Goal: Obtain resource: Obtain resource

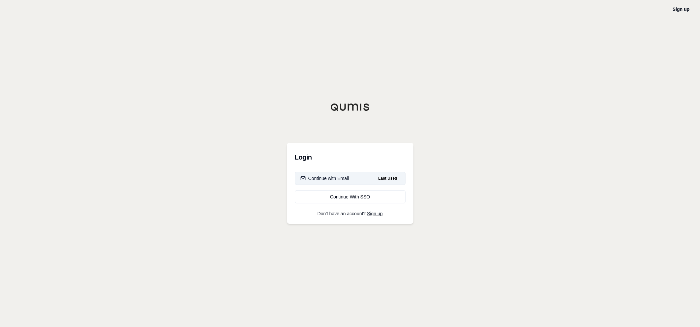
click at [349, 175] on button "Continue with Email Last Used" at bounding box center [350, 178] width 111 height 13
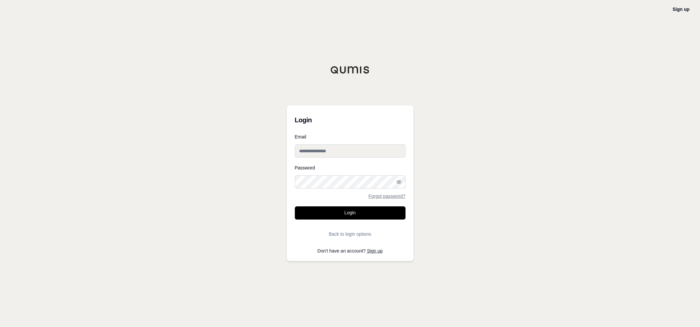
click at [334, 156] on input "Email" at bounding box center [350, 150] width 111 height 13
type input "**********"
click at [295, 206] on button "Login" at bounding box center [350, 212] width 111 height 13
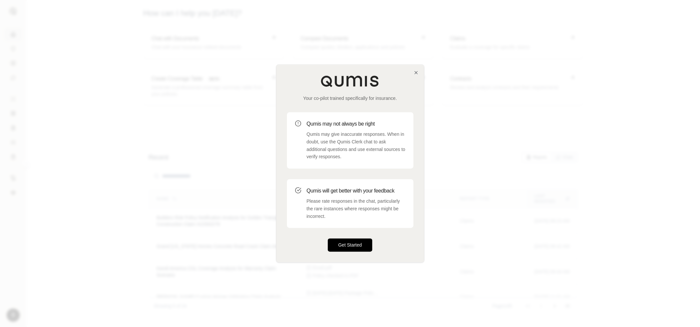
click at [344, 245] on button "Get Started" at bounding box center [350, 245] width 45 height 13
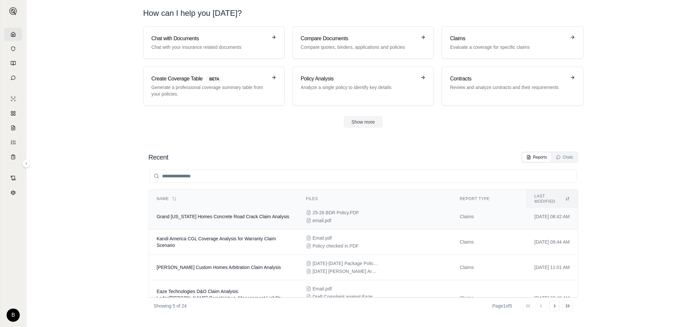
scroll to position [43, 0]
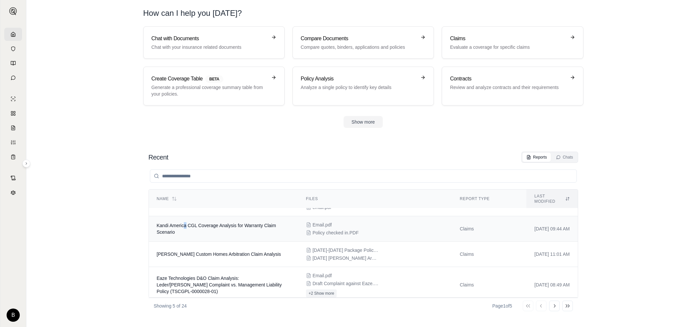
click at [184, 223] on span "Kandi America CGL Coverage Analysis for Warranty Claim Scenario" at bounding box center [216, 229] width 119 height 12
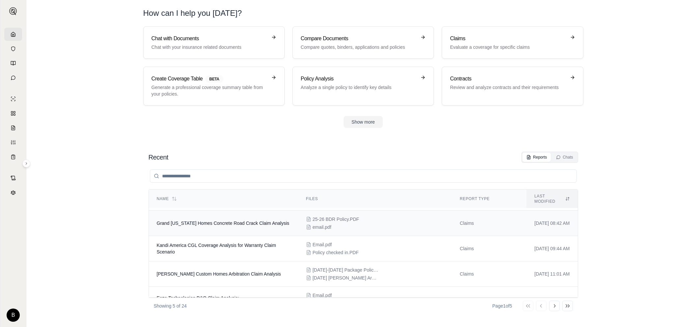
scroll to position [43, 0]
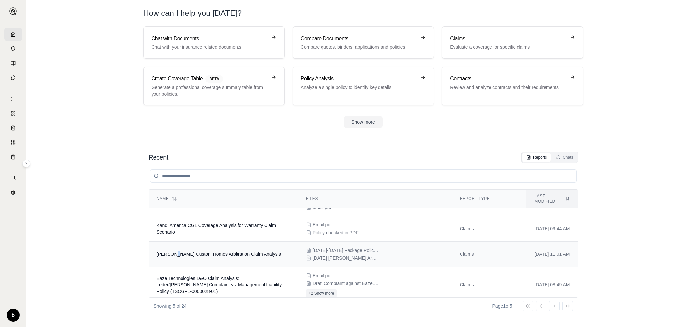
click at [174, 251] on span "[PERSON_NAME] Custom Homes Arbitration Claim Analysis" at bounding box center [219, 253] width 124 height 5
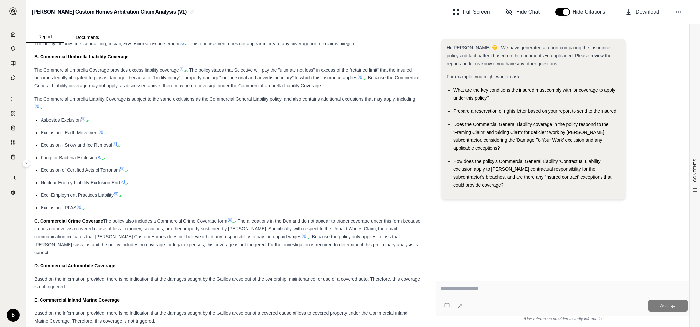
scroll to position [4046, 0]
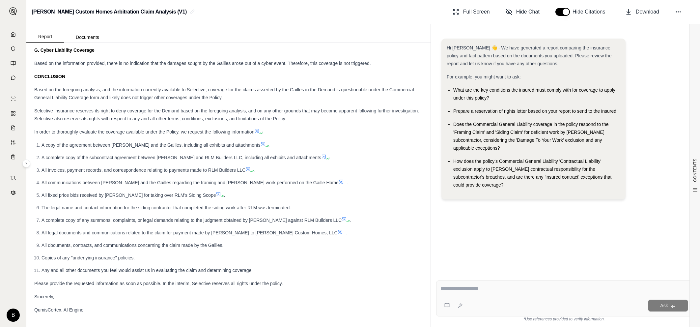
click at [468, 166] on span "How does the policy's Commercial General Liability 'Contractual Liability' excl…" at bounding box center [532, 172] width 158 height 29
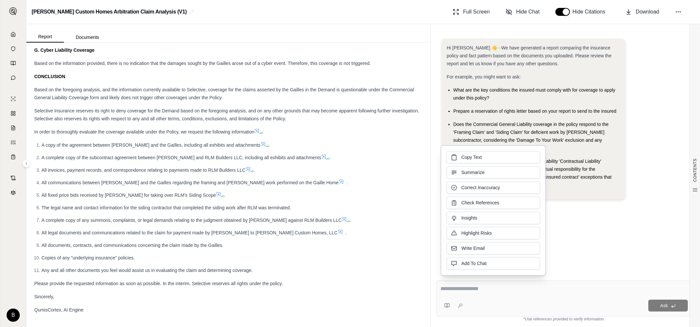
click at [467, 155] on span "Copy Text" at bounding box center [471, 157] width 20 height 7
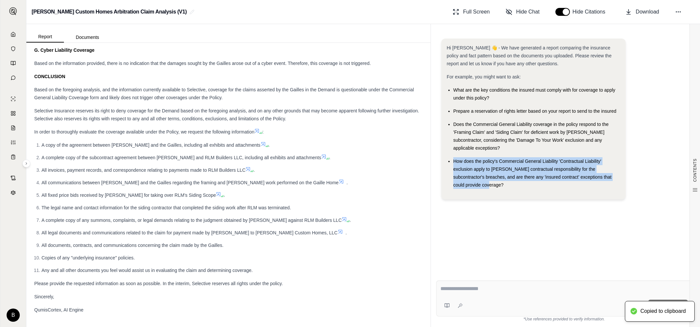
drag, startPoint x: 452, startPoint y: 151, endPoint x: 490, endPoint y: 178, distance: 46.3
click at [490, 178] on ul "What are the key conditions the insured must comply with for coverage to apply …" at bounding box center [534, 137] width 174 height 103
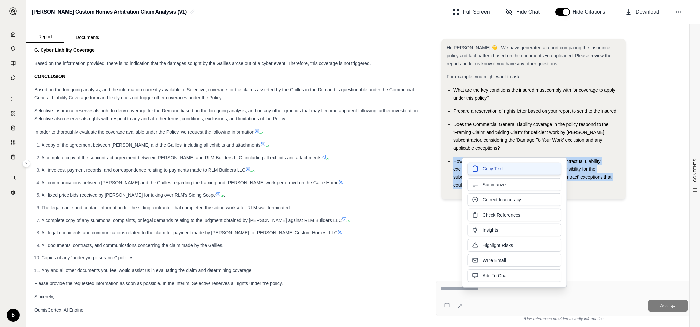
click at [491, 166] on span "Copy Text" at bounding box center [493, 168] width 20 height 7
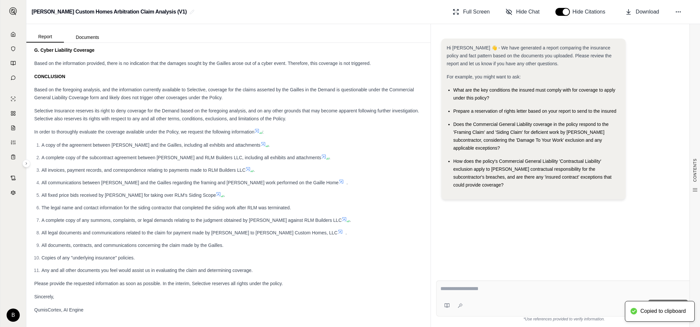
click at [467, 291] on textarea at bounding box center [563, 289] width 247 height 8
paste textarea "**********"
type textarea "**********"
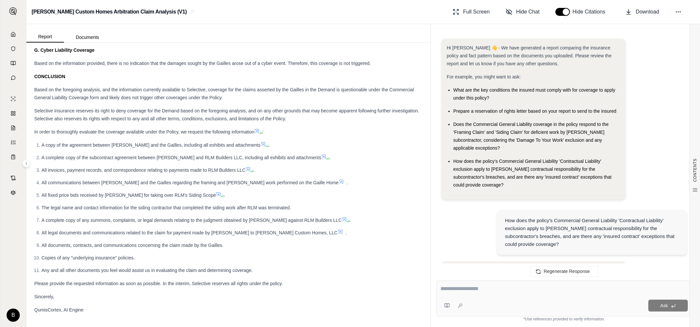
scroll to position [971, 0]
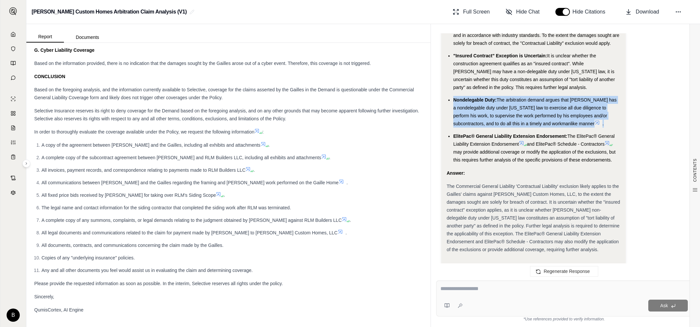
drag, startPoint x: 454, startPoint y: 75, endPoint x: 582, endPoint y: 98, distance: 129.5
click at [582, 98] on li "Nondelegable Duty: The arbitration demand argues that [PERSON_NAME] has a nonde…" at bounding box center [536, 112] width 167 height 32
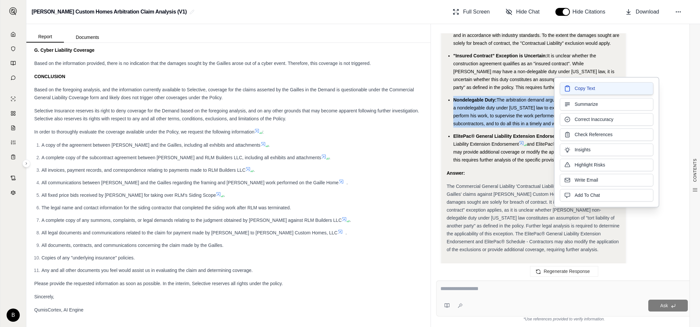
click at [581, 88] on span "Copy Text" at bounding box center [585, 88] width 20 height 7
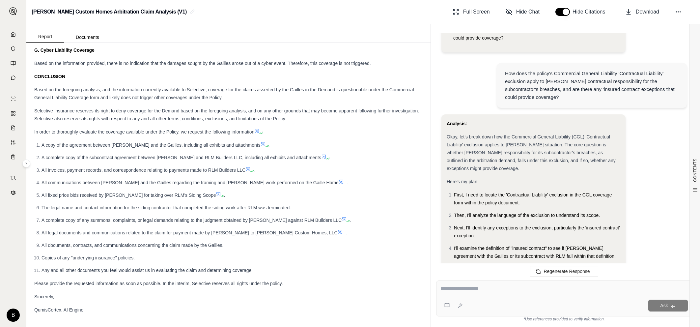
scroll to position [0, 0]
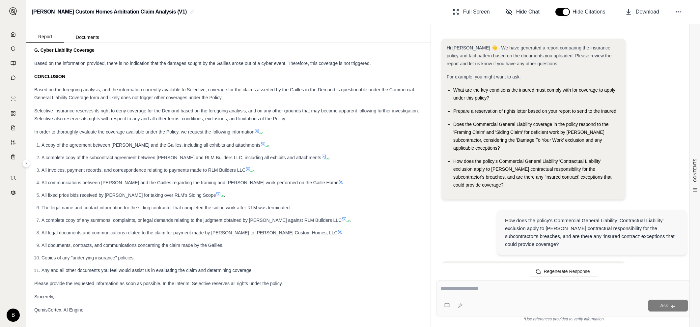
drag, startPoint x: 454, startPoint y: 110, endPoint x: 623, endPoint y: 109, distance: 169.3
click at [623, 109] on div "Hi [PERSON_NAME] 👋 - We have generated a report comparing the insurance policy …" at bounding box center [533, 119] width 184 height 161
drag, startPoint x: 615, startPoint y: 111, endPoint x: 453, endPoint y: 107, distance: 162.1
click at [453, 107] on div "Prepare a reservation of rights letter based on your report to send to the insu…" at bounding box center [536, 111] width 167 height 8
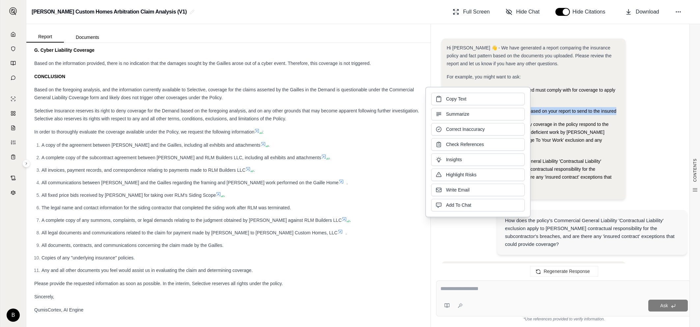
drag, startPoint x: 448, startPoint y: 98, endPoint x: 464, endPoint y: 187, distance: 91.0
click at [448, 98] on span "Copy Text" at bounding box center [456, 99] width 20 height 7
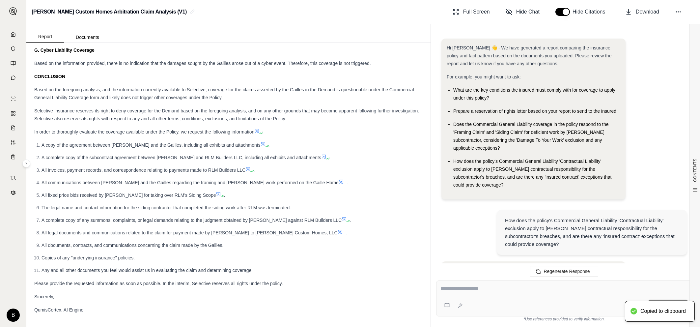
click at [449, 288] on textarea at bounding box center [563, 289] width 247 height 8
paste textarea "**********"
type textarea "**********"
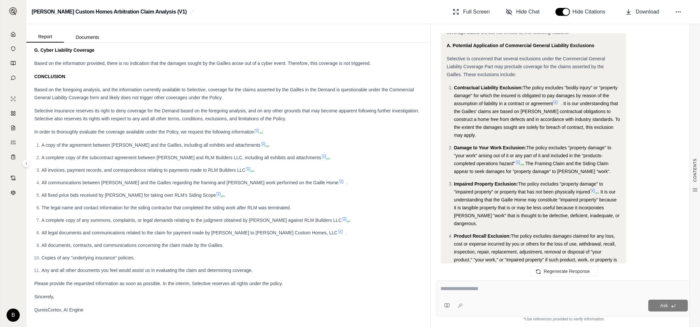
scroll to position [1736, 0]
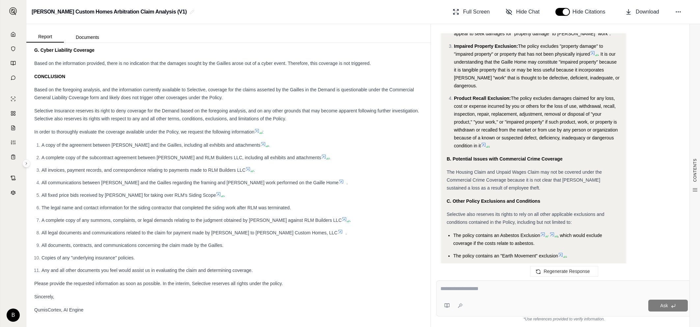
click at [10, 36] on link at bounding box center [13, 34] width 18 height 13
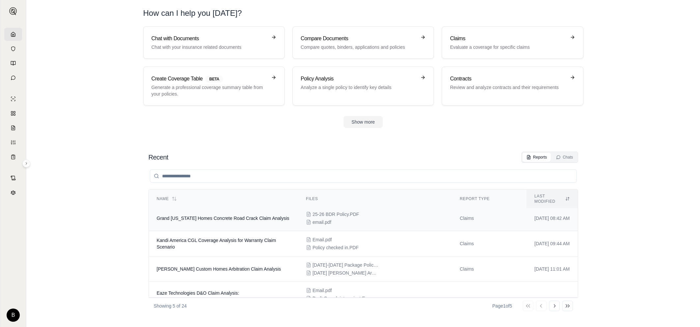
scroll to position [43, 0]
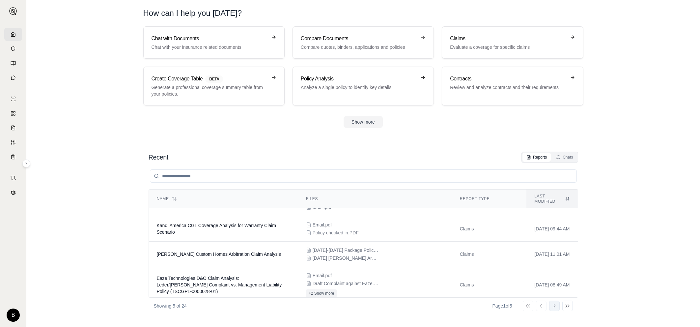
click at [556, 306] on icon at bounding box center [554, 305] width 5 height 5
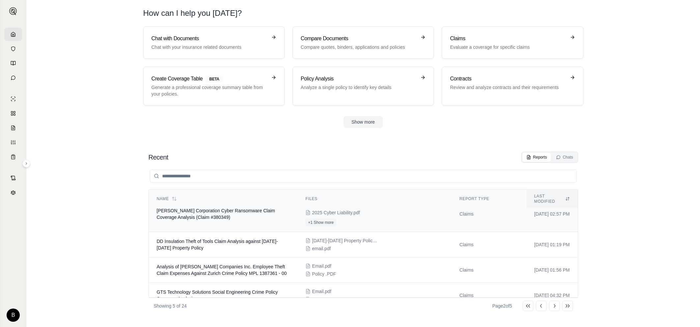
click at [177, 209] on td "[PERSON_NAME] Corporation Cyber Ransomware Claim Coverage Analysis (Claim #3803…" at bounding box center [223, 214] width 149 height 36
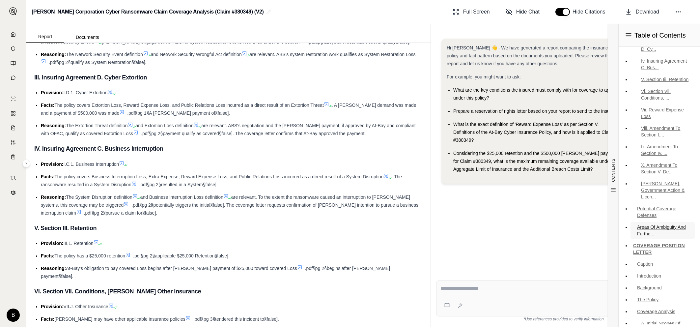
scroll to position [307, 0]
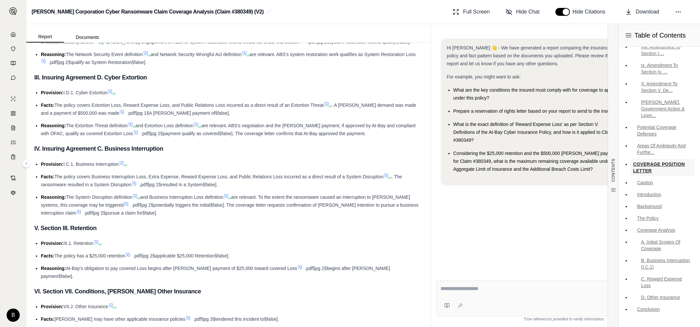
click at [646, 163] on link "COVERAGE POSITION LETTER" at bounding box center [663, 167] width 64 height 17
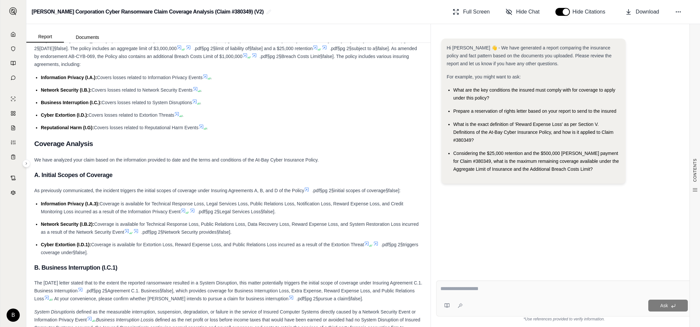
scroll to position [2745, 0]
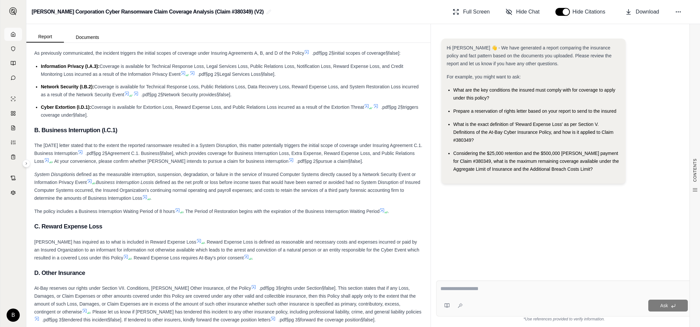
click at [13, 35] on icon at bounding box center [13, 34] width 5 height 5
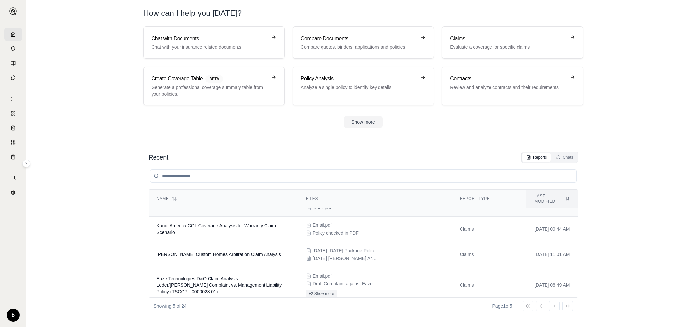
scroll to position [43, 0]
click at [553, 305] on icon at bounding box center [554, 305] width 5 height 5
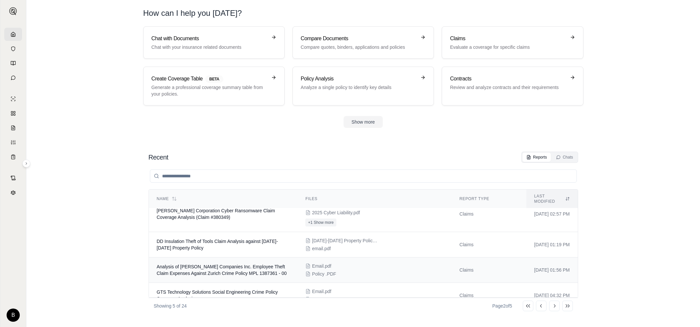
scroll to position [48, 0]
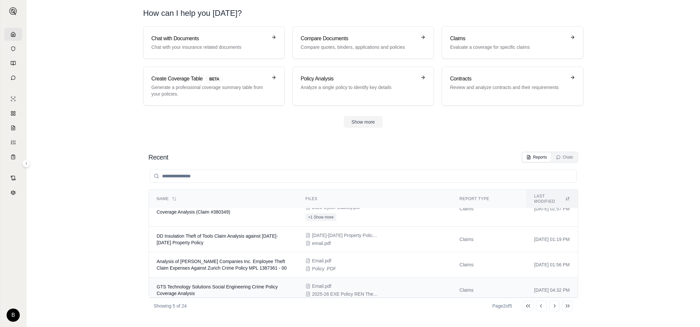
click at [211, 284] on span "GTS Technology Solutions Social Engineering Crime Policy Coverage Analysis" at bounding box center [217, 290] width 121 height 12
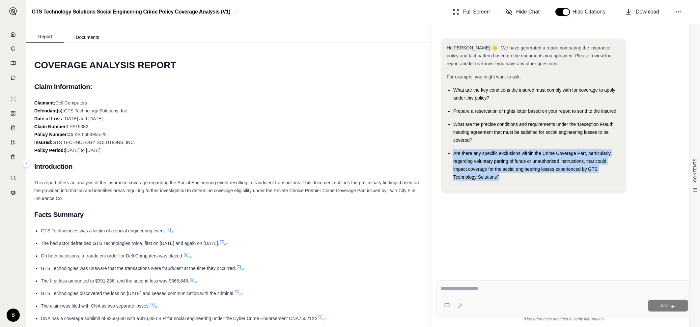
drag, startPoint x: 452, startPoint y: 151, endPoint x: 507, endPoint y: 174, distance: 59.2
click at [507, 174] on ul "What are the key conditions the insured must comply with for coverage to apply …" at bounding box center [534, 133] width 174 height 95
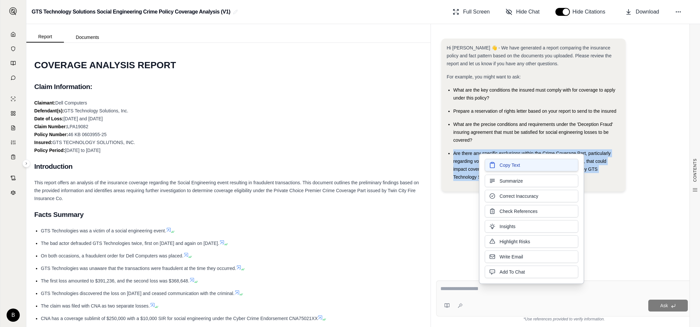
click at [503, 162] on span "Copy Text" at bounding box center [510, 165] width 20 height 7
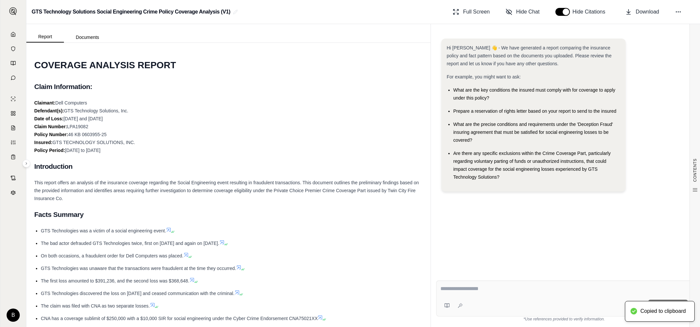
click at [472, 289] on textarea at bounding box center [563, 289] width 247 height 8
paste textarea "**********"
type textarea "**********"
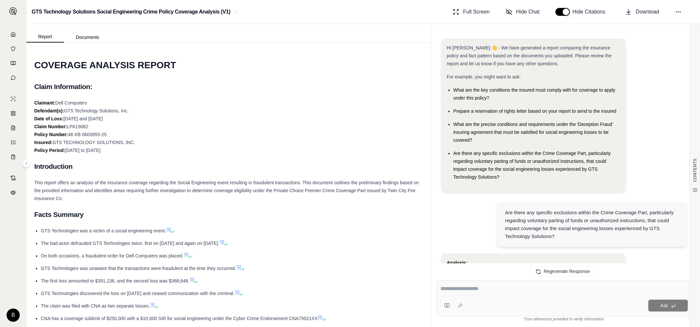
scroll to position [1569, 0]
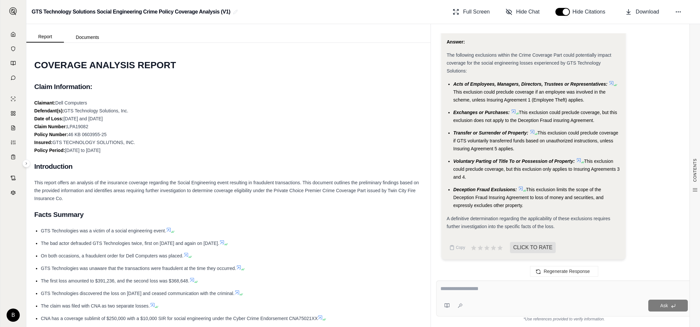
drag, startPoint x: 13, startPoint y: 31, endPoint x: 34, endPoint y: 46, distance: 26.2
click at [13, 31] on link at bounding box center [13, 34] width 18 height 13
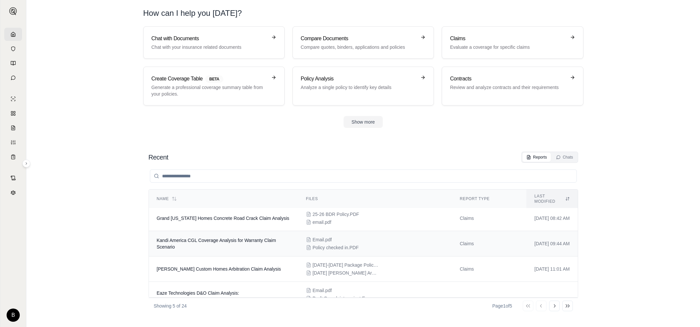
scroll to position [43, 0]
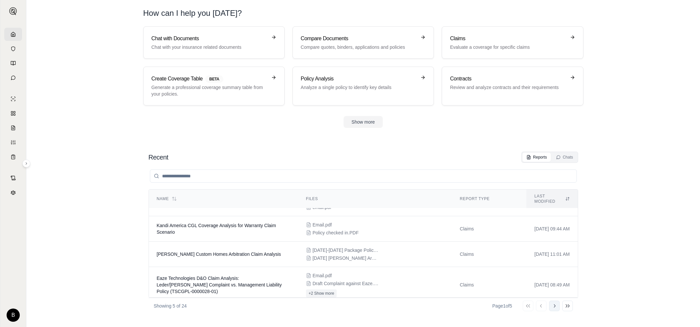
click at [553, 305] on icon at bounding box center [554, 305] width 5 height 5
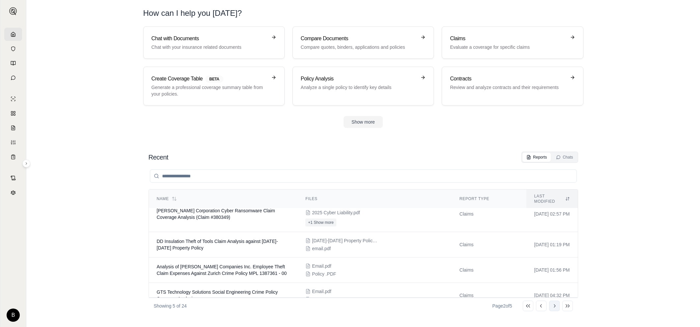
click at [554, 306] on icon at bounding box center [555, 305] width 2 height 3
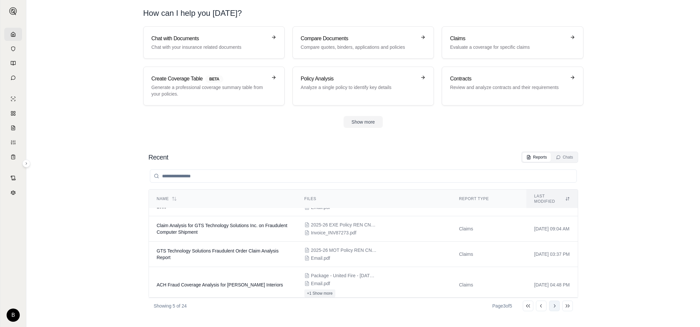
click at [555, 303] on icon at bounding box center [554, 305] width 5 height 5
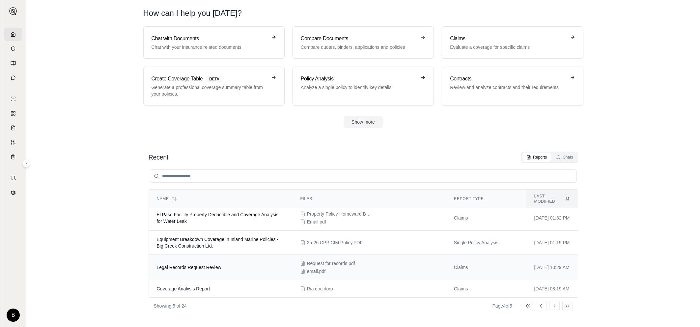
scroll to position [15, 0]
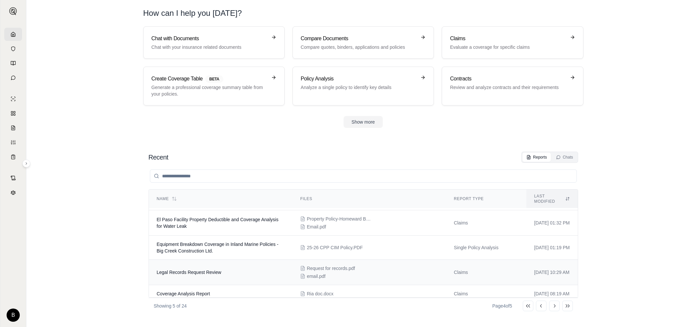
click at [190, 269] on span "Legal Records Request Review" at bounding box center [189, 271] width 65 height 5
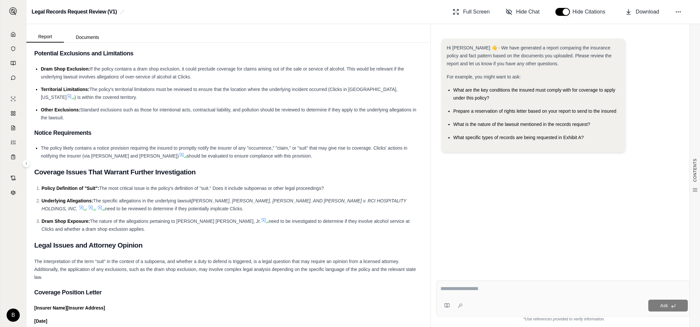
scroll to position [686, 0]
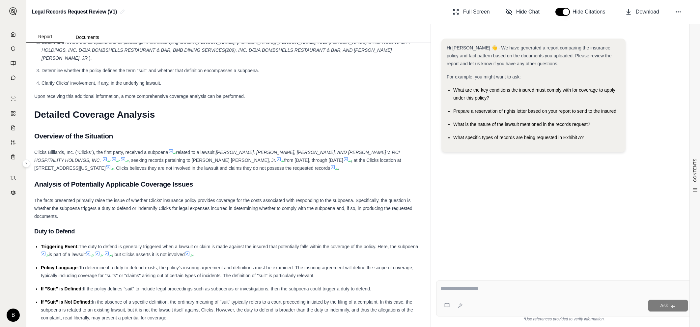
click at [12, 33] on icon at bounding box center [13, 34] width 5 height 5
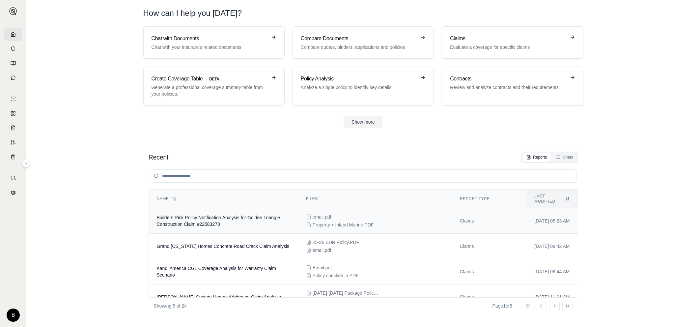
scroll to position [43, 0]
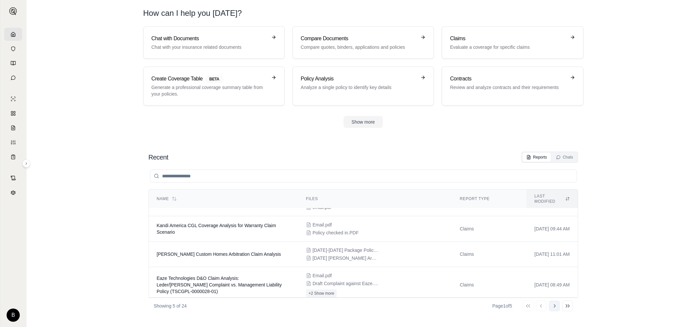
click at [555, 308] on icon at bounding box center [554, 305] width 5 height 5
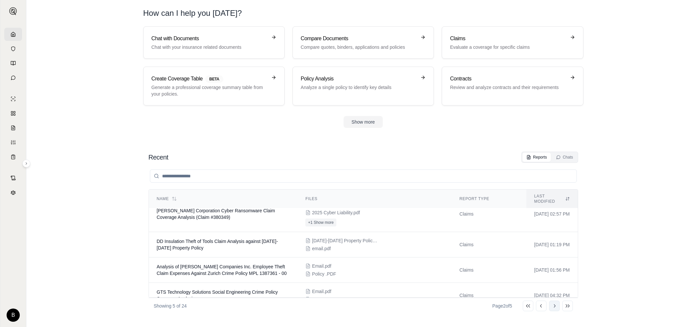
click at [555, 308] on icon at bounding box center [554, 305] width 5 height 5
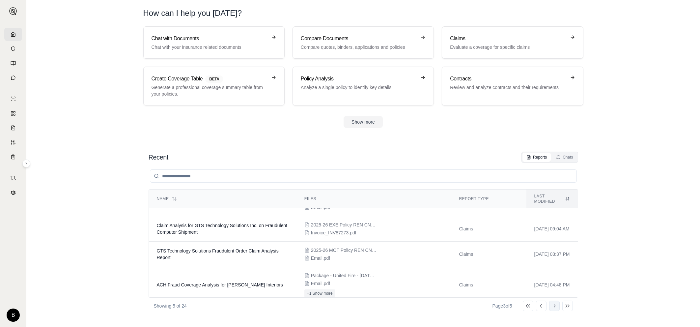
click at [555, 308] on icon at bounding box center [554, 305] width 5 height 5
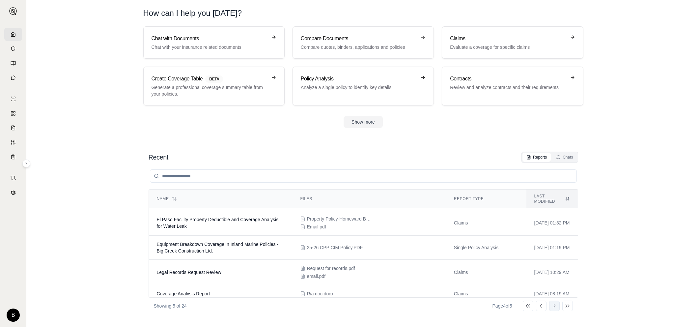
click at [555, 308] on icon at bounding box center [554, 305] width 5 height 5
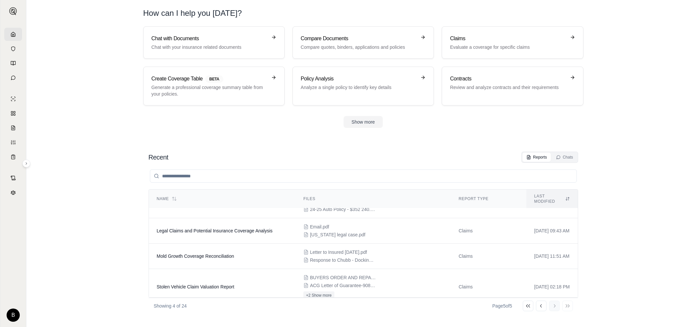
scroll to position [18, 0]
click at [202, 251] on span "Mold Growth Coverage Reconciliation" at bounding box center [195, 253] width 77 height 5
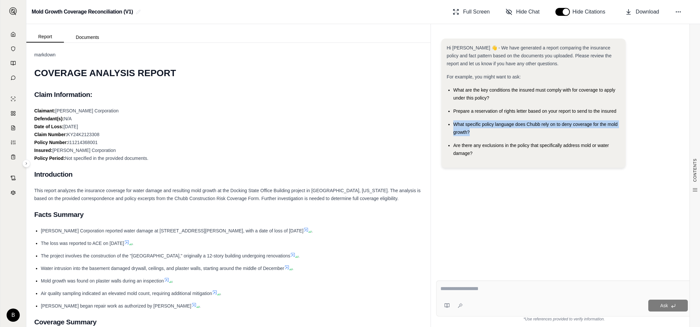
drag, startPoint x: 452, startPoint y: 124, endPoint x: 471, endPoint y: 131, distance: 20.7
click at [471, 131] on ul "What are the key conditions the insured must comply with for coverage to apply …" at bounding box center [534, 121] width 174 height 71
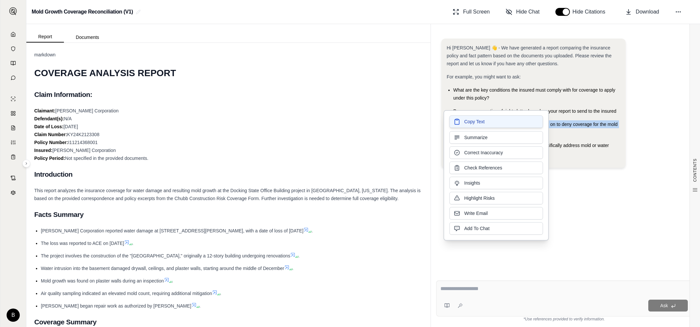
click at [469, 122] on span "Copy Text" at bounding box center [474, 121] width 20 height 7
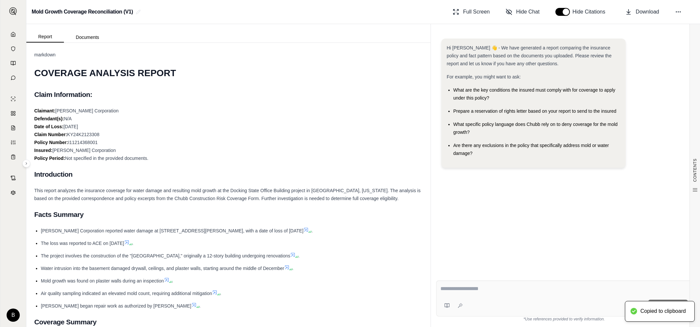
click at [461, 292] on textarea at bounding box center [563, 289] width 247 height 8
paste textarea "**********"
type textarea "**********"
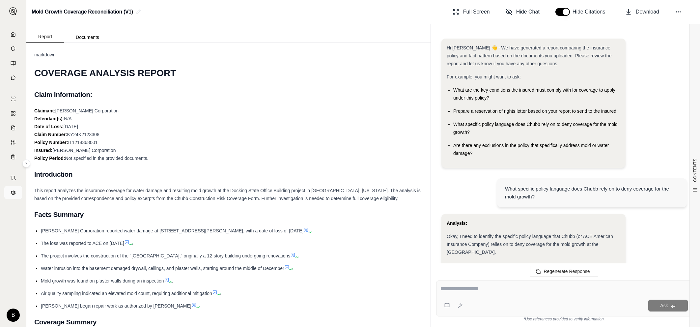
scroll to position [597, 0]
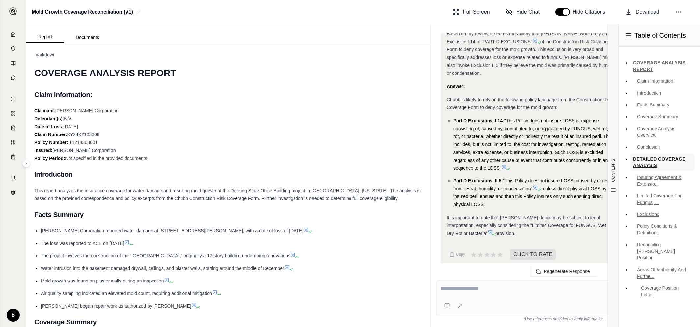
click at [694, 169] on link "DETAILED COVERAGE ANALYSIS" at bounding box center [663, 162] width 64 height 17
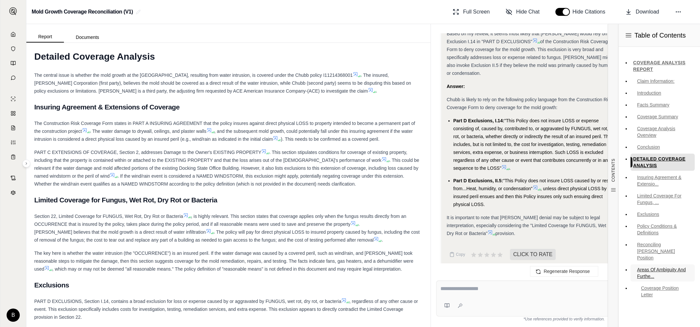
scroll to position [730, 0]
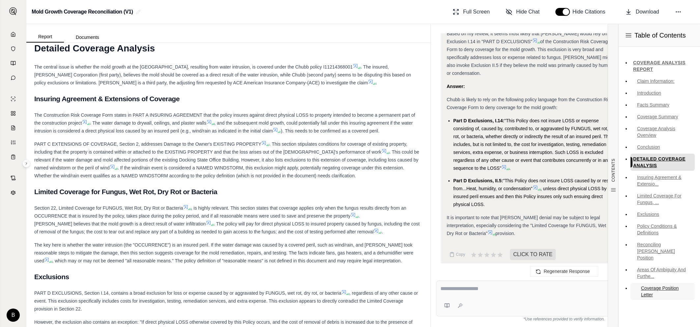
click at [647, 287] on link "Coverage Position Letter" at bounding box center [663, 291] width 64 height 17
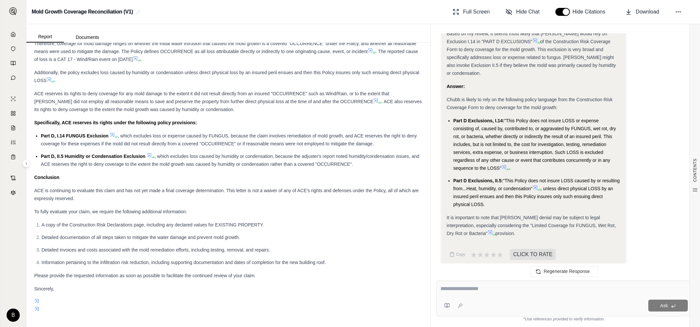
scroll to position [2039, 0]
click at [11, 36] on icon at bounding box center [13, 34] width 5 height 5
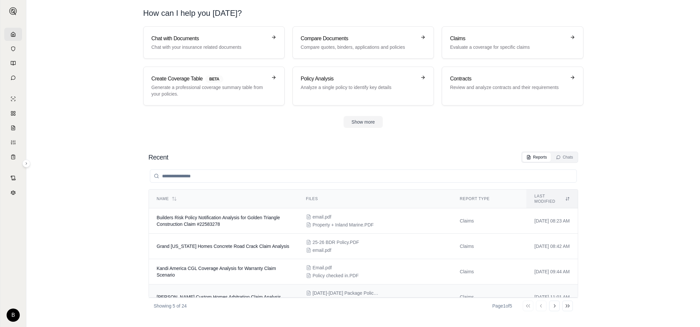
click at [179, 294] on span "[PERSON_NAME] Custom Homes Arbitration Claim Analysis" at bounding box center [219, 296] width 124 height 5
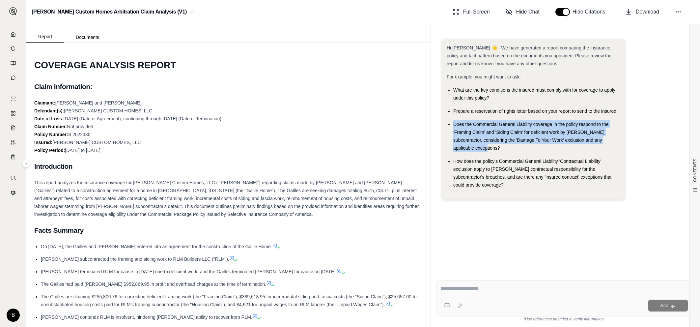
drag, startPoint x: 453, startPoint y: 122, endPoint x: 628, endPoint y: 139, distance: 175.1
click at [628, 139] on div "Hi [PERSON_NAME] 👋 - We have generated a report comparing the insurance policy …" at bounding box center [563, 122] width 245 height 166
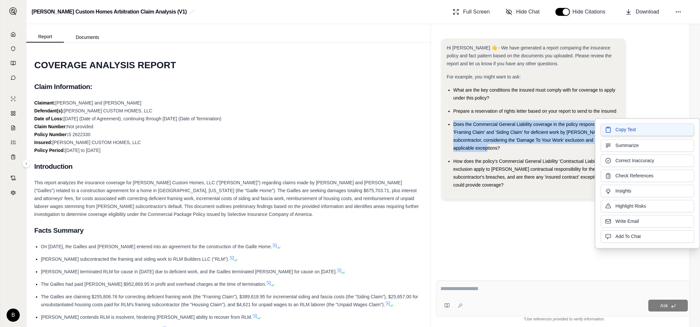
click at [622, 127] on span "Copy Text" at bounding box center [625, 129] width 20 height 7
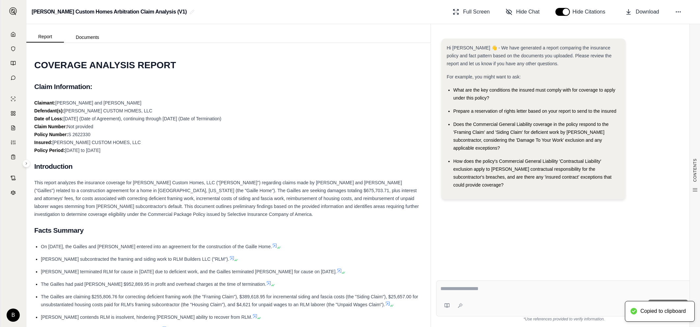
click at [474, 291] on textarea at bounding box center [563, 289] width 247 height 8
click at [463, 290] on textarea at bounding box center [563, 289] width 247 height 8
paste textarea "**********"
type textarea "**********"
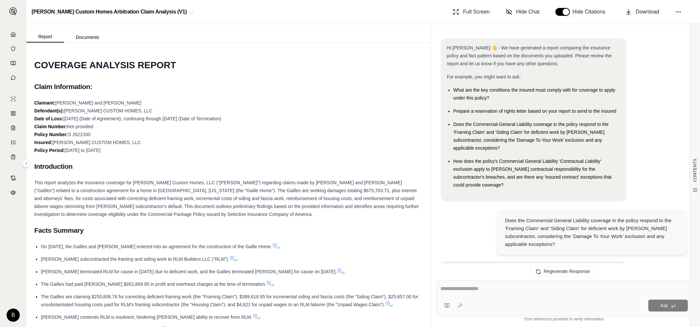
scroll to position [694, 0]
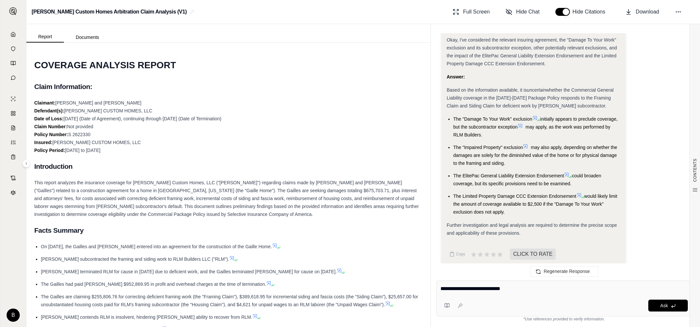
type textarea "**********"
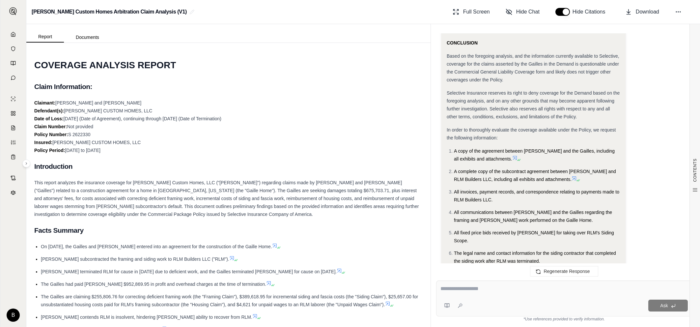
scroll to position [2874, 0]
